Goal: Task Accomplishment & Management: Use online tool/utility

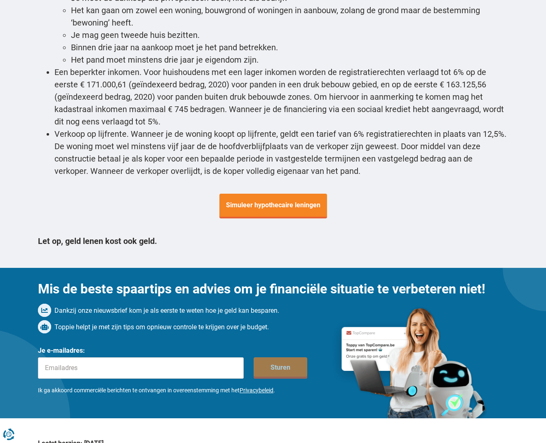
scroll to position [3009, 0]
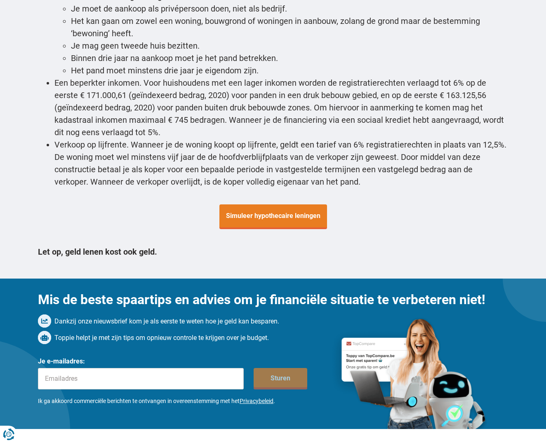
click at [298, 204] on span "Simuleer hypothecaire leningen" at bounding box center [273, 216] width 108 height 25
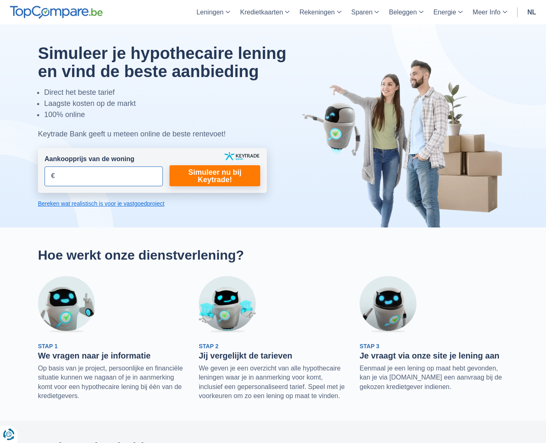
click at [113, 180] on input "Aankoopprijs van de woning" at bounding box center [104, 177] width 118 height 20
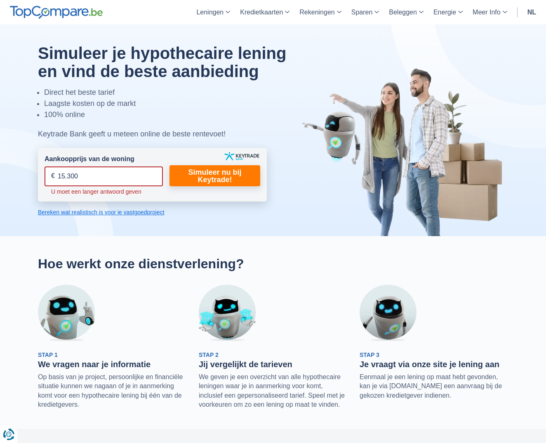
type input "153.000"
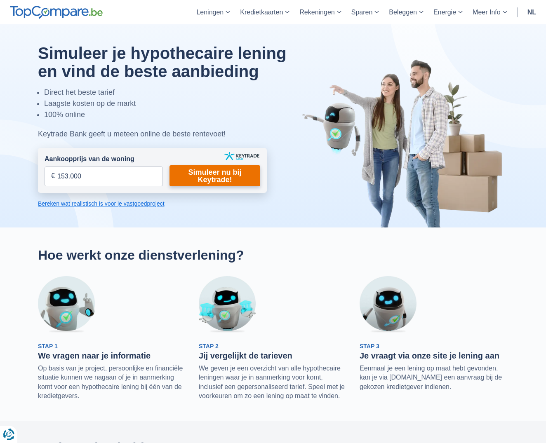
click at [244, 179] on link "Simuleer nu bij Keytrade!" at bounding box center [214, 175] width 91 height 21
click at [200, 175] on link "Simuleer nu bij Keytrade!" at bounding box center [214, 175] width 91 height 21
click at [186, 184] on link "Simuleer nu bij Keytrade!" at bounding box center [214, 175] width 91 height 21
